Goal: Navigation & Orientation: Find specific page/section

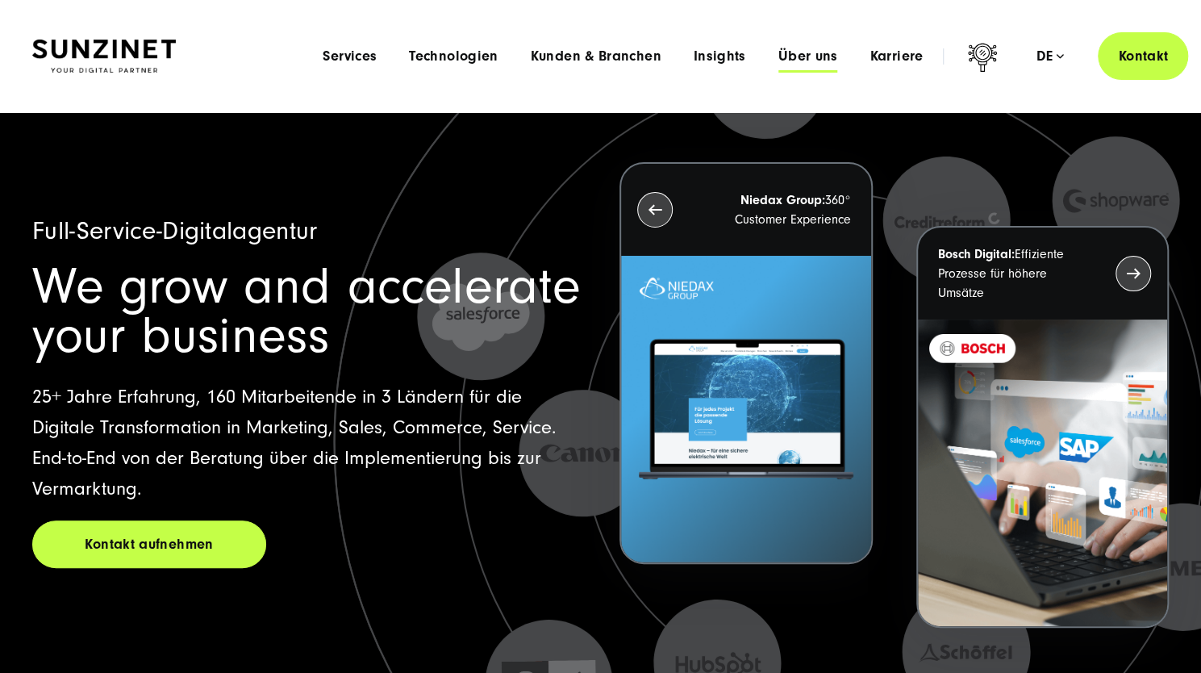
click at [816, 60] on span "Über uns" at bounding box center [808, 56] width 60 height 16
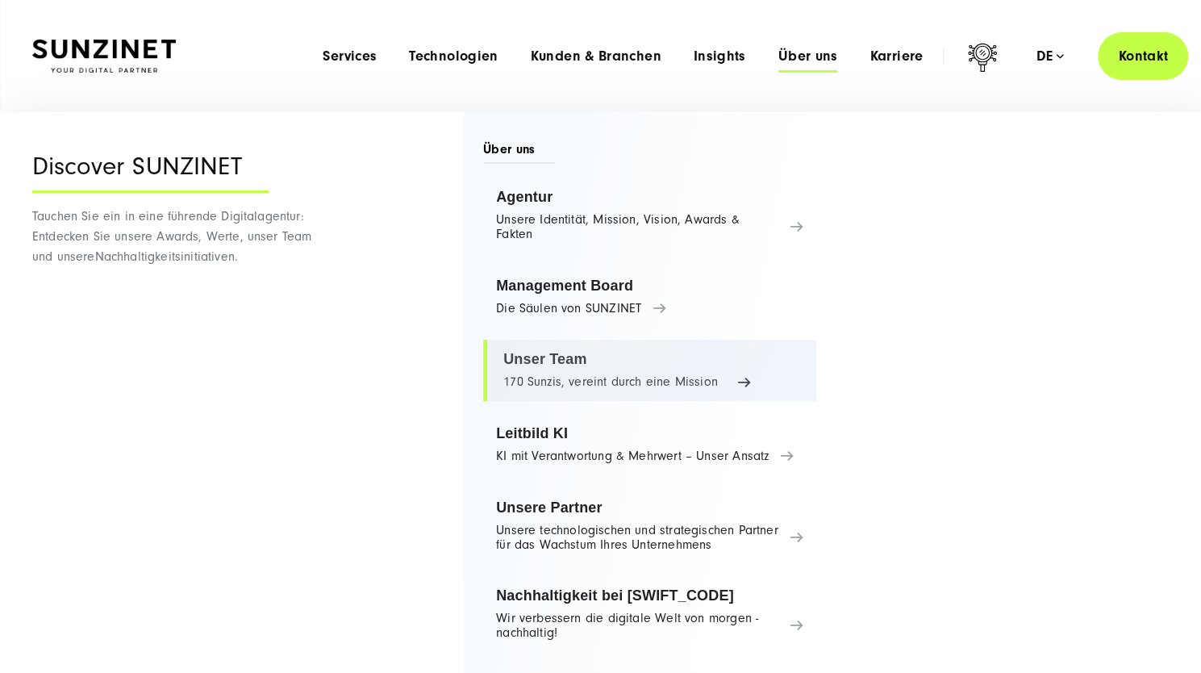
click at [582, 340] on link "Unser Team 170 Sunzis, vereint durch eine Mission" at bounding box center [649, 370] width 333 height 61
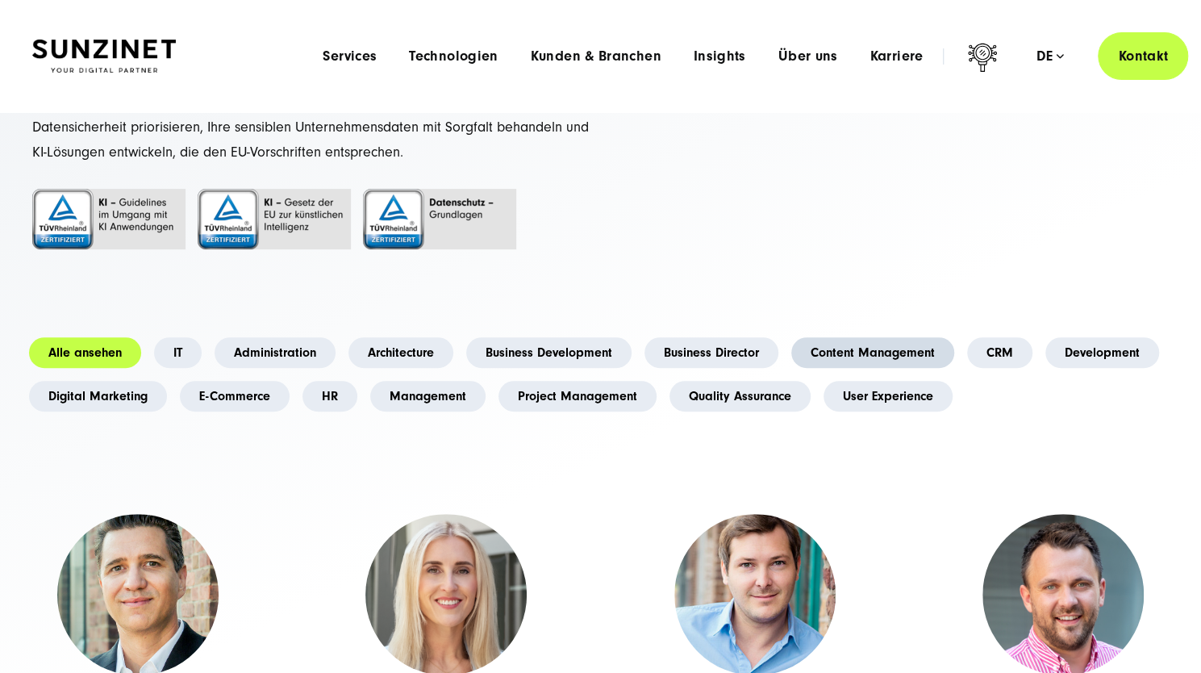
click at [882, 341] on link "Content Management" at bounding box center [872, 352] width 163 height 31
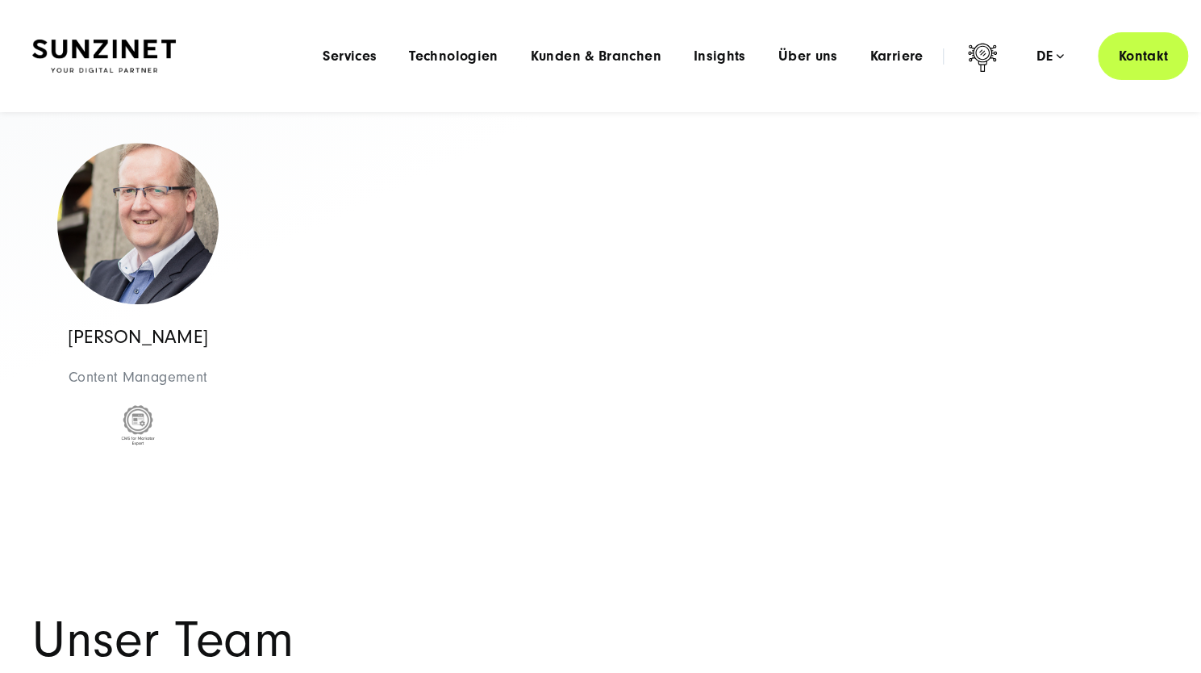
scroll to position [339, 0]
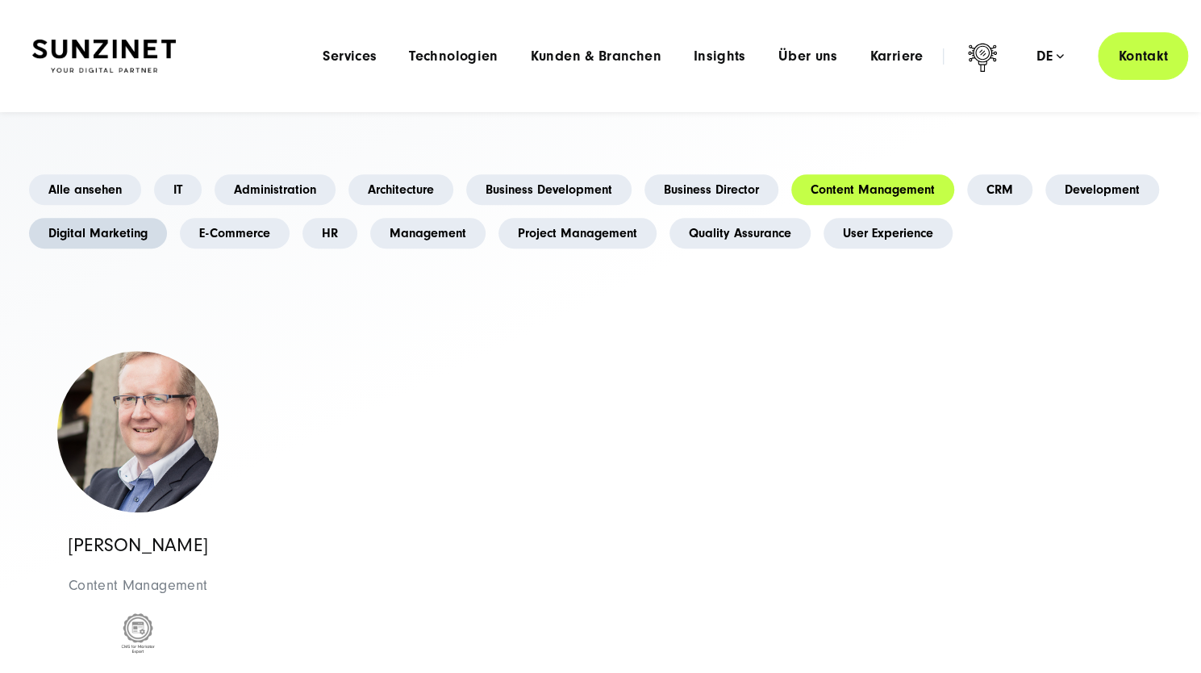
click at [85, 235] on link "Digital Marketing" at bounding box center [98, 233] width 138 height 31
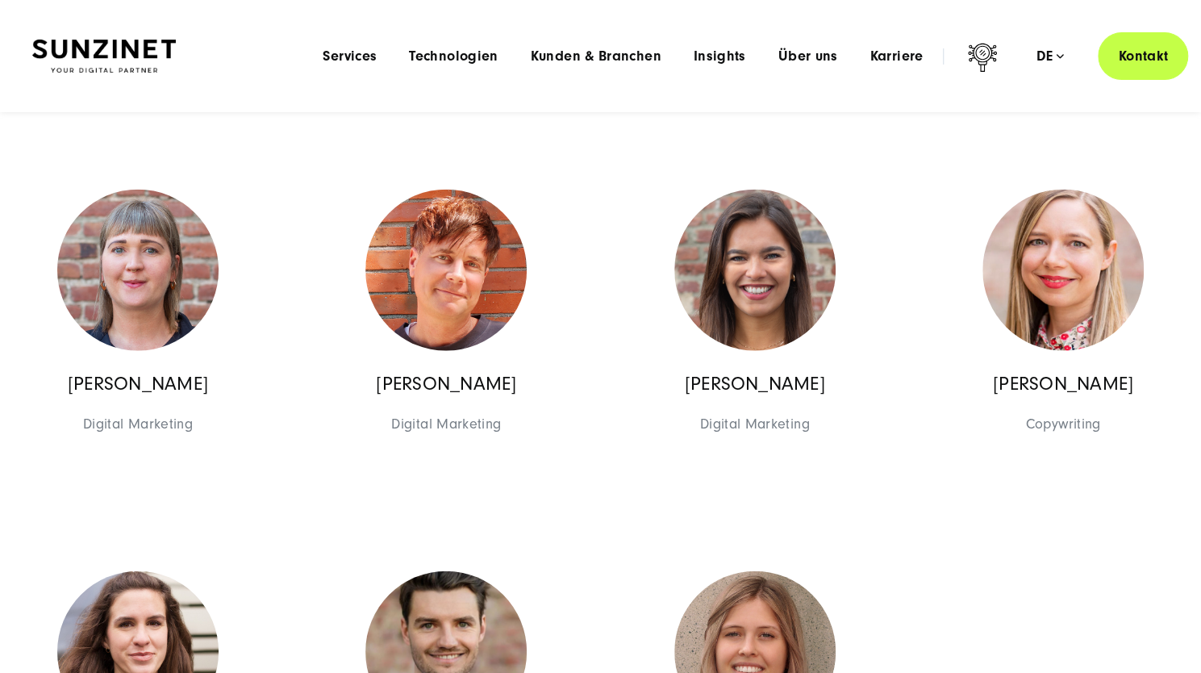
scroll to position [2159, 0]
